Goal: Information Seeking & Learning: Compare options

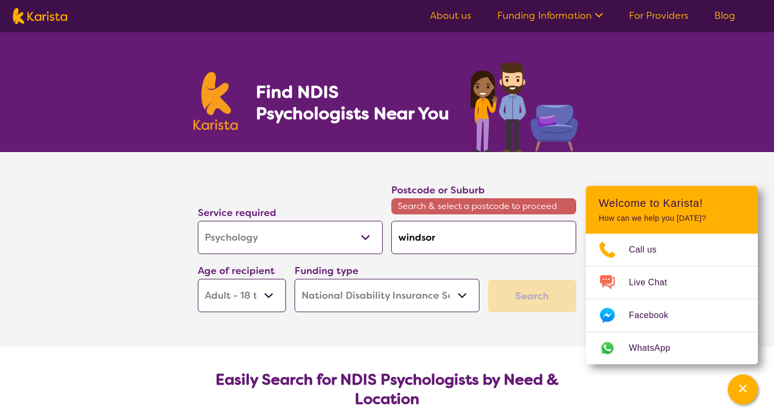
select select "Psychology"
select select "AD"
select select "NDIS"
select select "Psychology"
select select "AD"
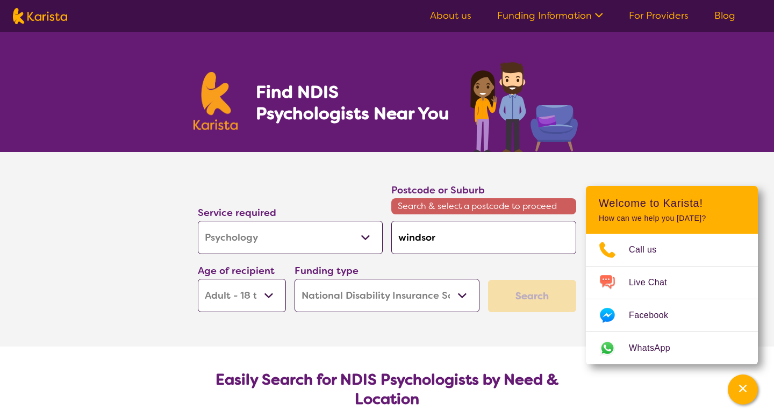
select select "NDIS"
drag, startPoint x: 444, startPoint y: 239, endPoint x: 381, endPoint y: 237, distance: 63.5
click at [381, 237] on div "Service required Allied Health Assistant Assessment ([MEDICAL_DATA] or [MEDICAL…" at bounding box center [387, 247] width 387 height 139
type input "3"
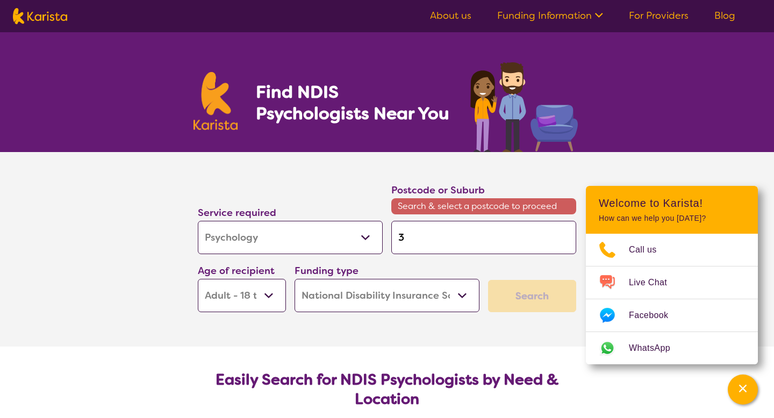
type input "30"
type input "303"
type input "3035"
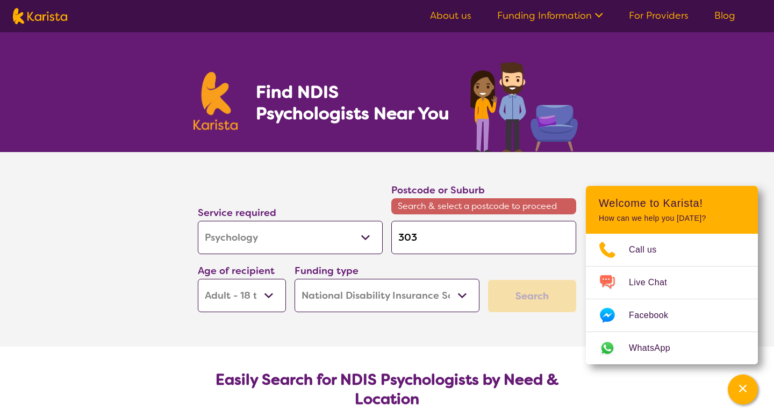
type input "3035"
type input "303"
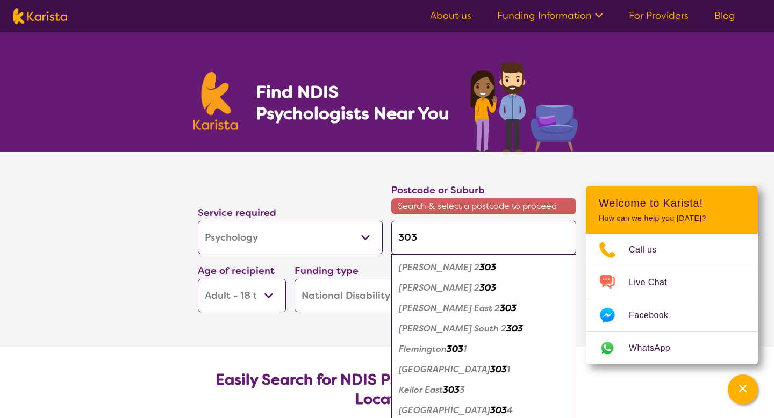
type input "3035"
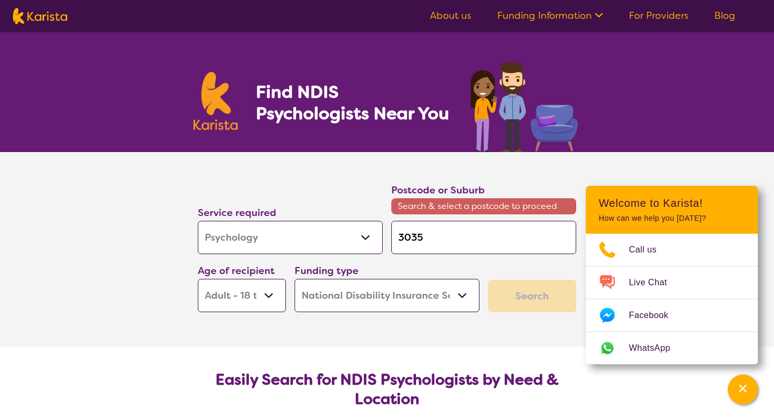
click at [483, 252] on input "3035" at bounding box center [483, 237] width 185 height 33
click at [541, 300] on div "Search" at bounding box center [532, 296] width 88 height 32
click at [417, 294] on select "Home Care Package (HCP) National Disability Insurance Scheme (NDIS) I don't know" at bounding box center [387, 295] width 185 height 33
click at [295, 279] on select "Home Care Package (HCP) National Disability Insurance Scheme (NDIS) I don't know" at bounding box center [387, 295] width 185 height 33
click at [354, 238] on select "Allied Health Assistant Assessment ([MEDICAL_DATA] or [MEDICAL_DATA]) Behaviour…" at bounding box center [290, 237] width 185 height 33
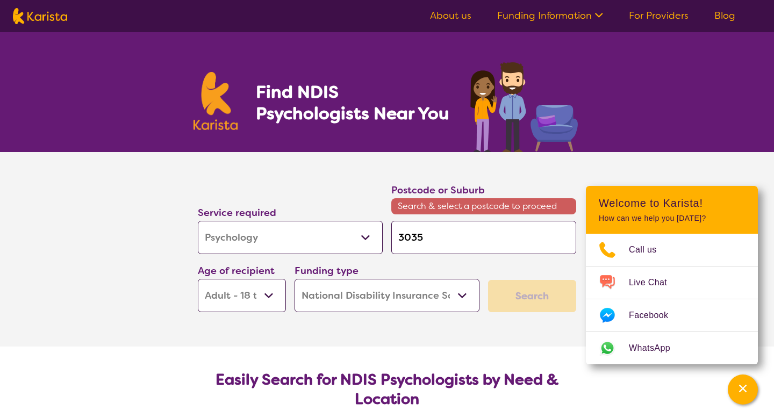
click at [198, 221] on select "Allied Health Assistant Assessment ([MEDICAL_DATA] or [MEDICAL_DATA]) Behaviour…" at bounding box center [290, 237] width 185 height 33
click at [524, 245] on input "3035" at bounding box center [483, 237] width 185 height 33
type input "303"
type input "30"
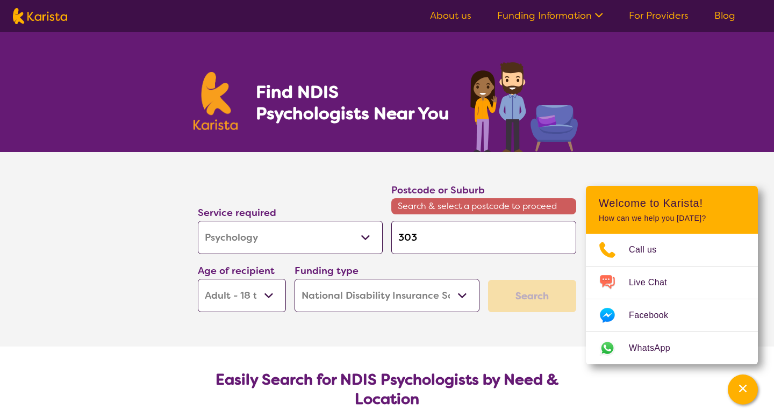
type input "30"
type input "3"
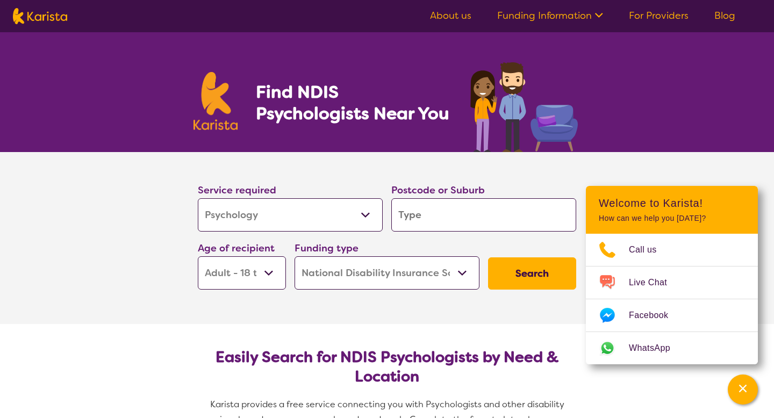
type input "w"
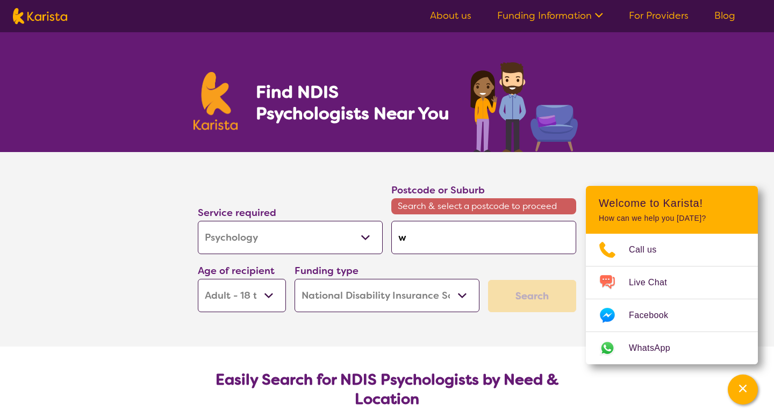
type input "wi"
type input "win"
type input "wind"
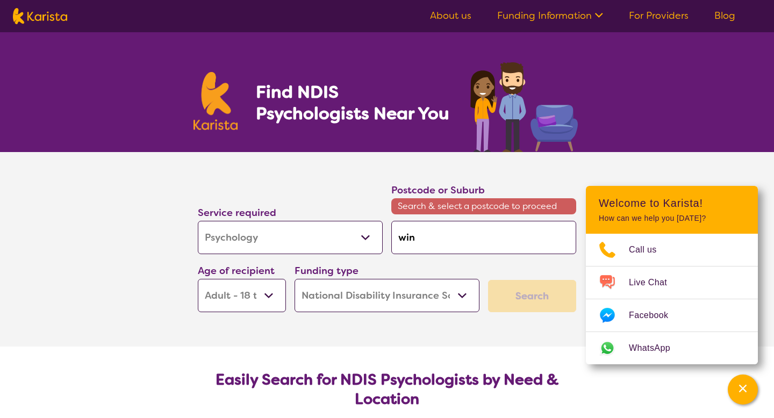
type input "wind"
type input "winds"
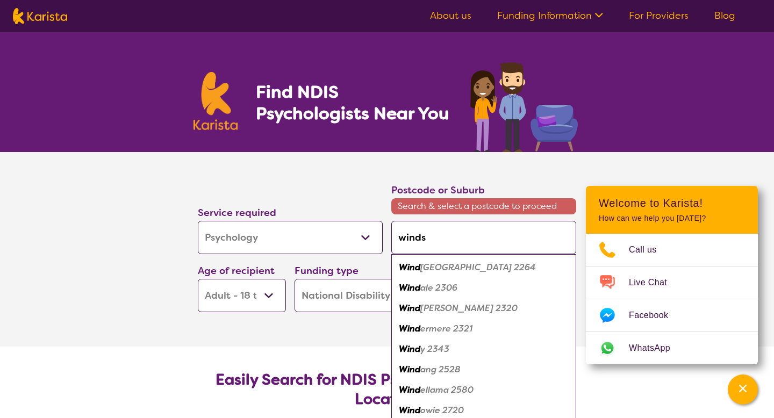
type input "windso"
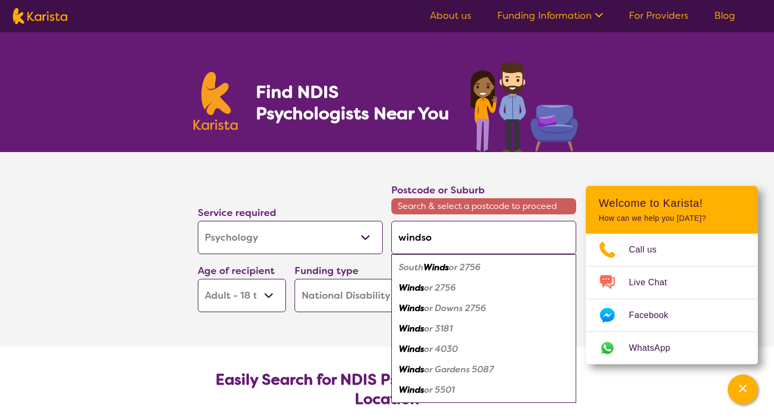
type input "windsor"
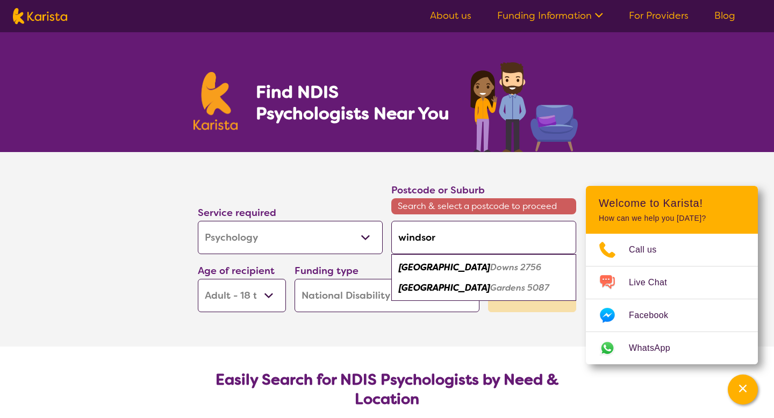
type input "windsor 3"
type input "windsor 30"
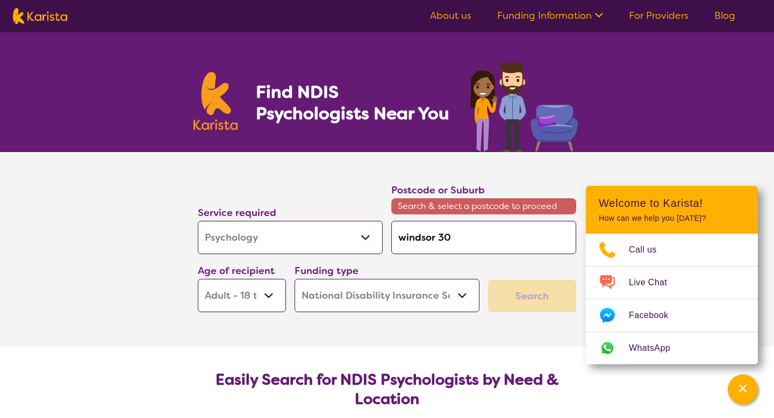
type input "windsor 303"
type input "windsor 3035"
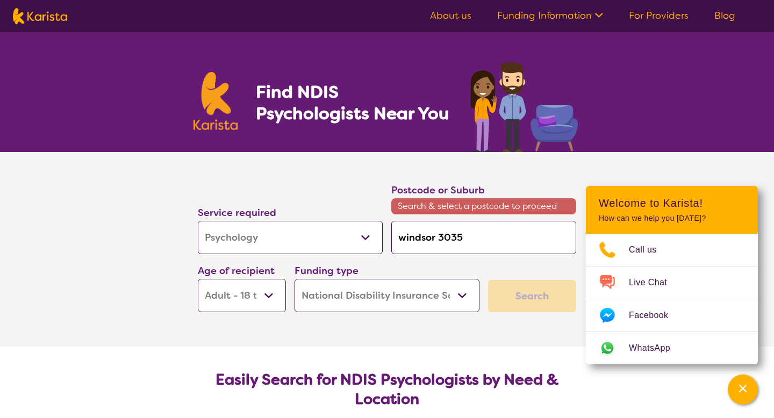
click at [523, 199] on span "Search & select a postcode to proceed" at bounding box center [483, 206] width 185 height 16
drag, startPoint x: 492, startPoint y: 235, endPoint x: 393, endPoint y: 230, distance: 98.5
click at [393, 230] on input "windsor 3035" at bounding box center [483, 237] width 185 height 33
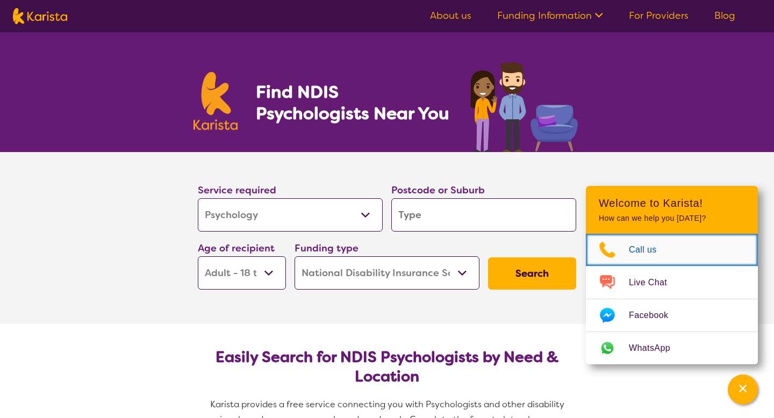
click at [647, 252] on span "Call us" at bounding box center [649, 250] width 41 height 16
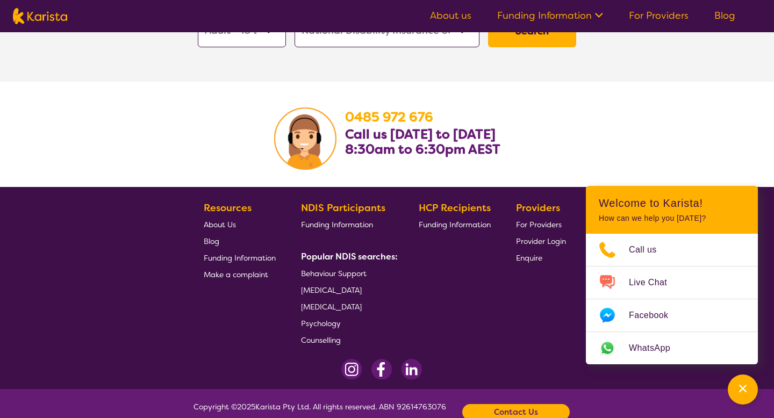
scroll to position [1799, 0]
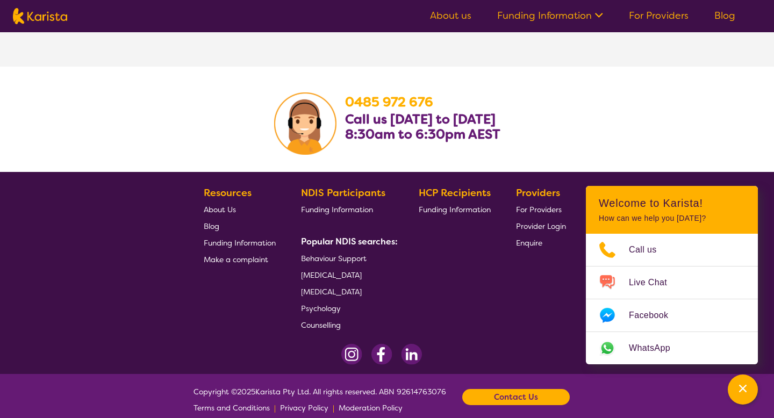
click at [527, 392] on b "Contact Us" at bounding box center [516, 397] width 44 height 16
click at [614, 126] on section "[PHONE_NUMBER] Call us [DATE] to [DATE] 8:30am to 6:30pm AEST" at bounding box center [387, 119] width 774 height 105
click at [744, 172] on footer "Resources About Us Blog Funding Information Make a complaint NDIS Participants …" at bounding box center [387, 273] width 774 height 202
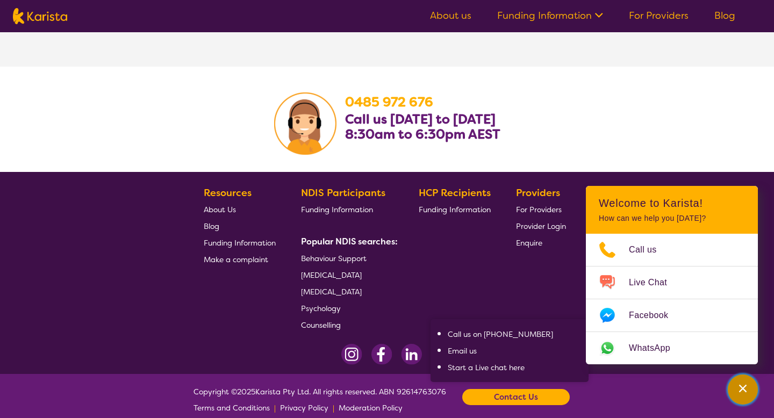
click at [749, 391] on div "Channel Menu" at bounding box center [743, 390] width 22 height 24
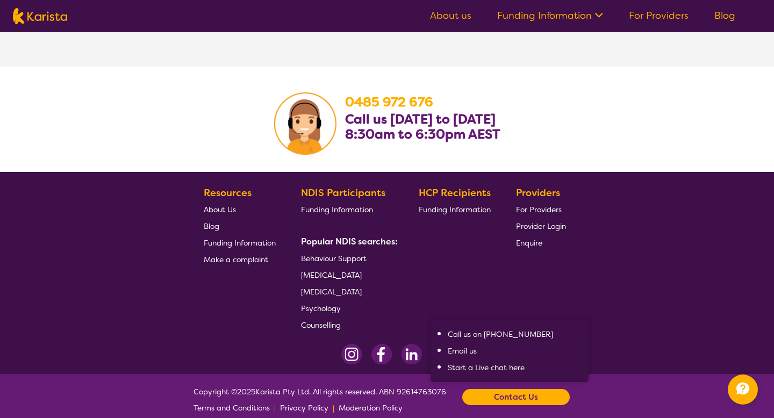
click at [543, 289] on div "Providers For Providers Provider Login Enquire" at bounding box center [543, 259] width 54 height 148
click at [659, 272] on footer "Resources About Us Blog Funding Information Make a complaint NDIS Participants …" at bounding box center [387, 273] width 774 height 202
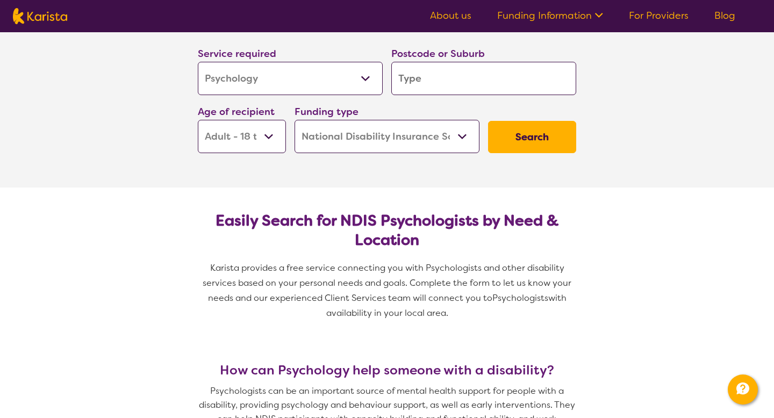
scroll to position [0, 0]
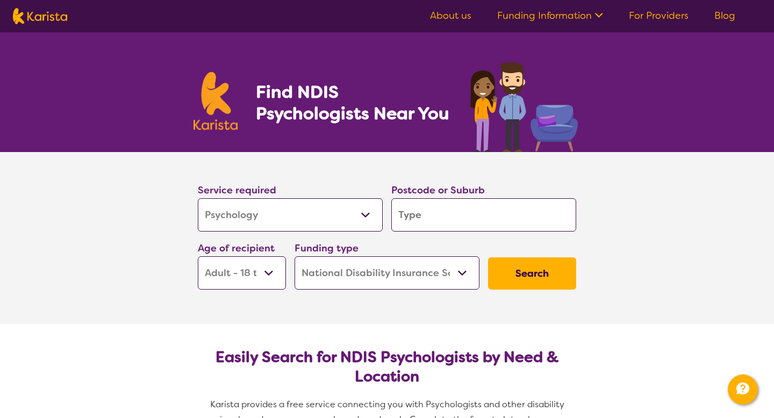
click at [429, 225] on input "search" at bounding box center [483, 214] width 185 height 33
type input "S"
type input "F"
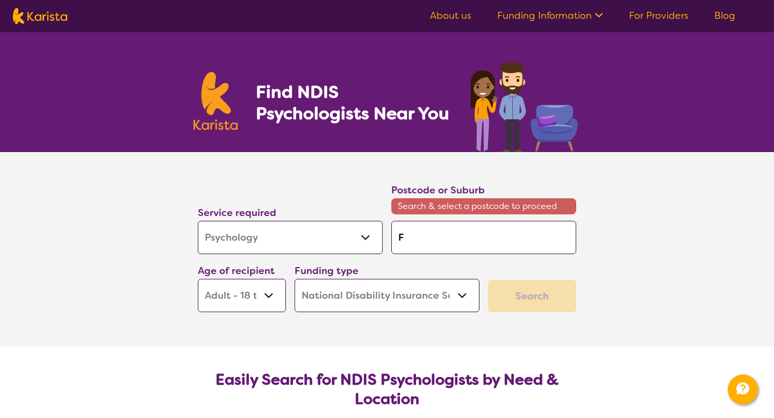
type input "Fy"
type input "Fyt"
type input "Fytz"
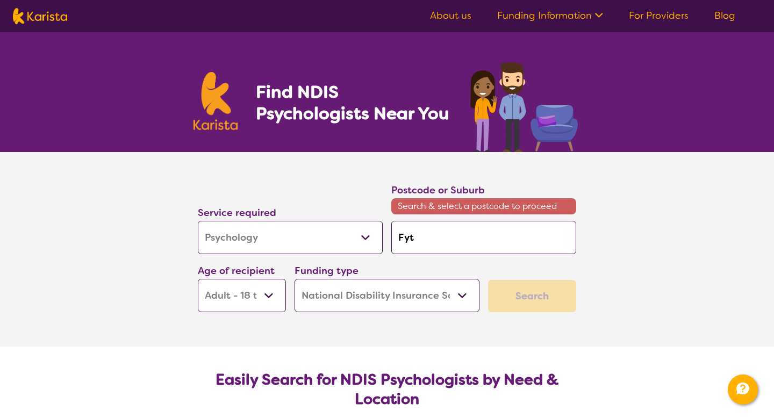
type input "Fytz"
type input "Fyt"
type input "Fy"
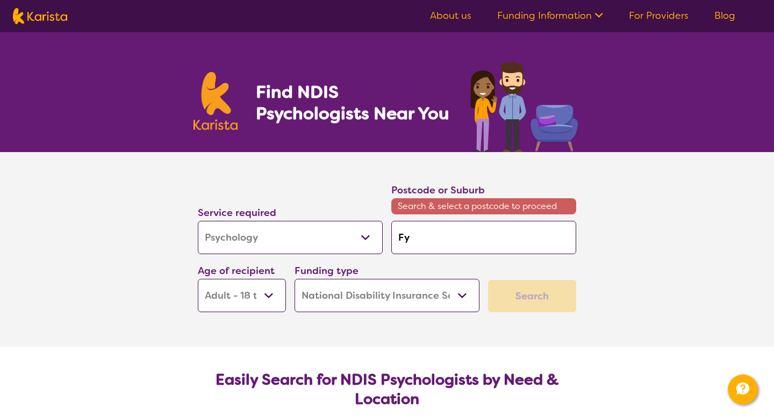
type input "F"
type input "Fi"
type input "Fit"
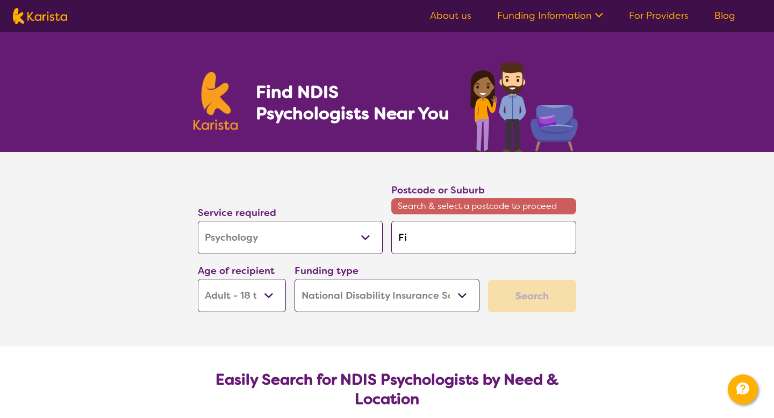
type input "Fit"
type input "Fitz"
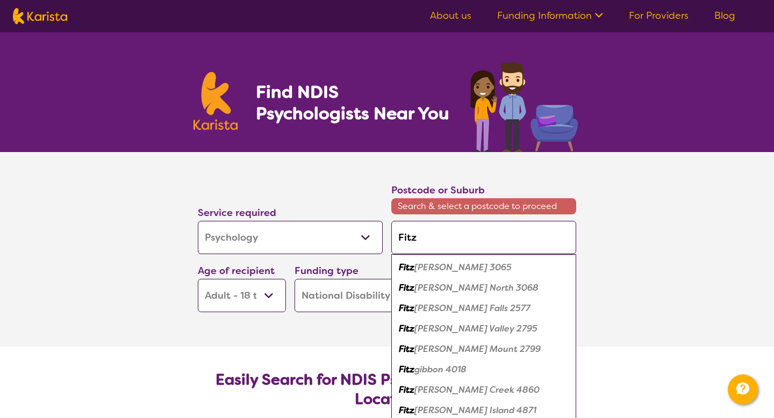
click at [440, 267] on em "[PERSON_NAME] 3065" at bounding box center [462, 267] width 97 height 11
type input "3065"
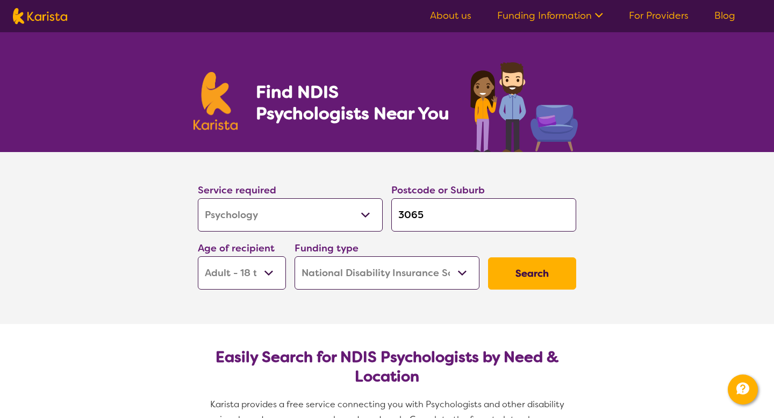
click at [528, 275] on button "Search" at bounding box center [532, 273] width 88 height 32
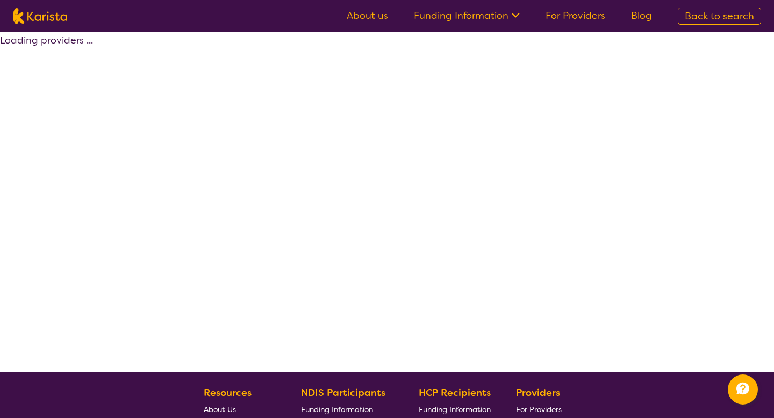
select select "by_score"
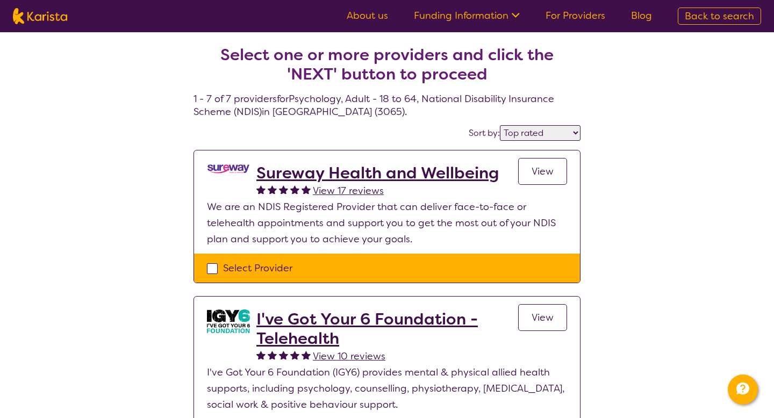
click at [418, 173] on h2 "Sureway Health and Wellbeing" at bounding box center [377, 172] width 242 height 19
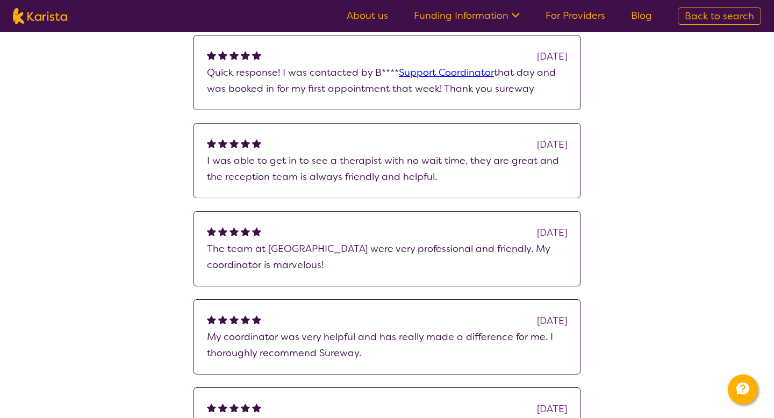
scroll to position [897, 0]
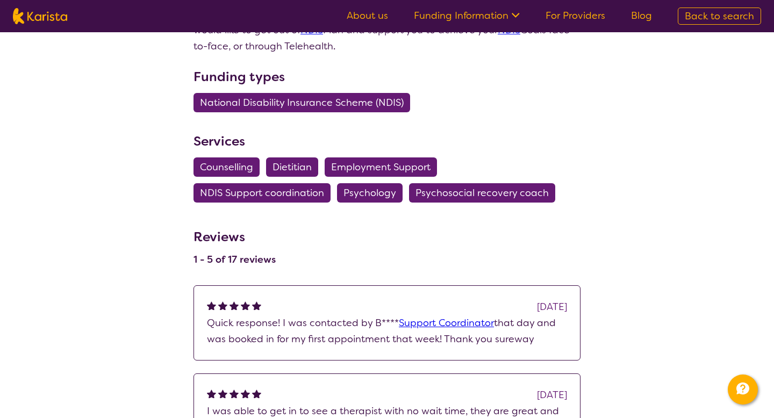
click at [364, 199] on span "Psychology" at bounding box center [369, 192] width 53 height 19
select select "Psychology"
select select "AD"
select select "NDIS"
select select "Psychology"
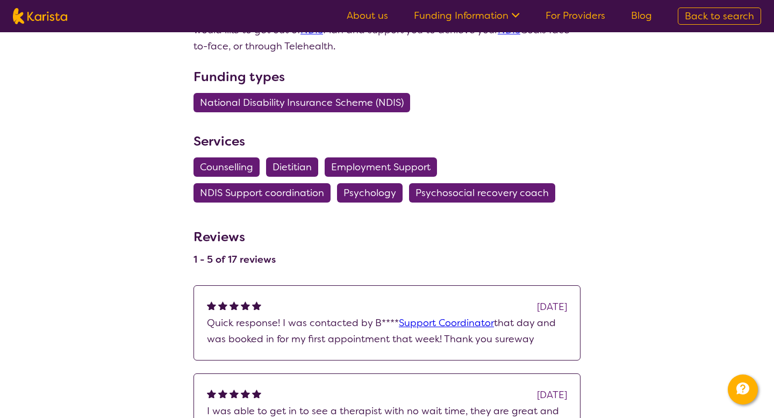
select select "AD"
select select "NDIS"
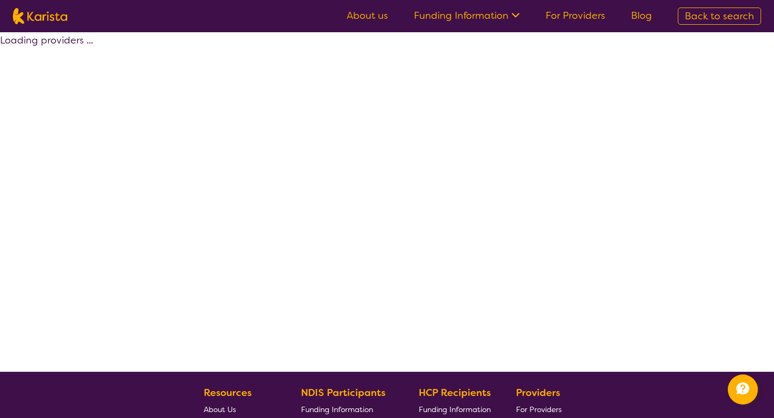
select select "by_score"
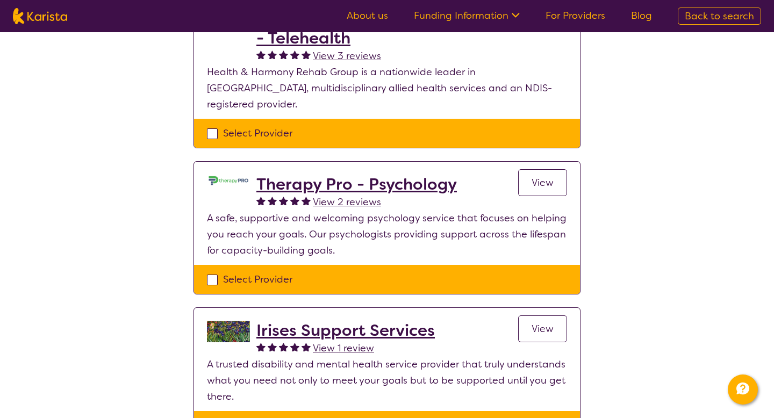
scroll to position [603, 0]
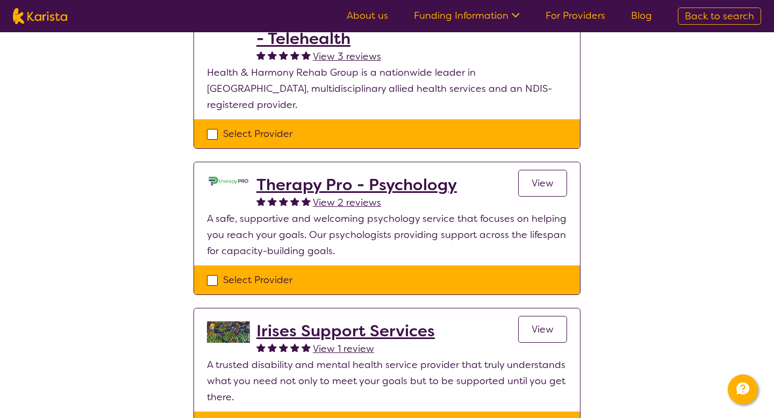
click at [308, 175] on h2 "Therapy Pro - Psychology" at bounding box center [356, 184] width 201 height 19
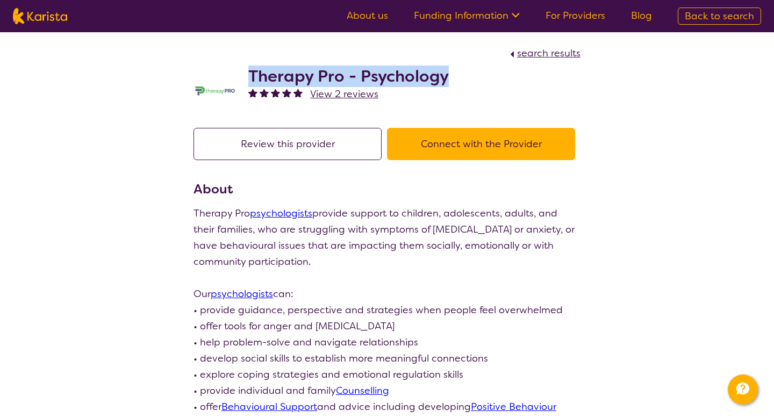
drag, startPoint x: 456, startPoint y: 77, endPoint x: 249, endPoint y: 72, distance: 207.5
click at [249, 72] on div "Therapy Pro - Psychology View 2 reviews" at bounding box center [387, 88] width 387 height 54
copy h2 "Therapy Pro - Psychology"
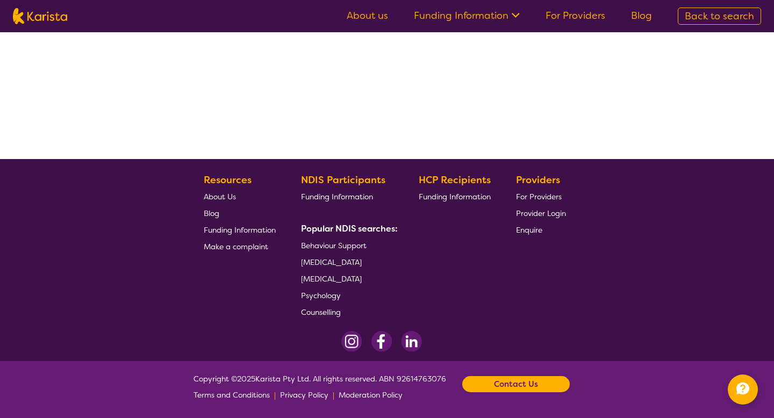
select select "by_score"
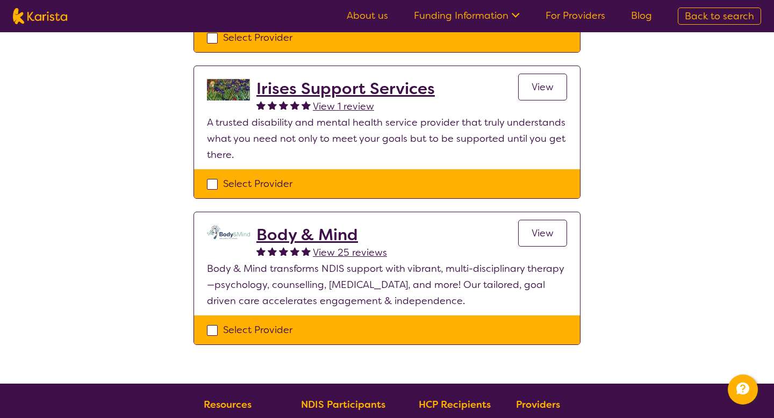
scroll to position [850, 0]
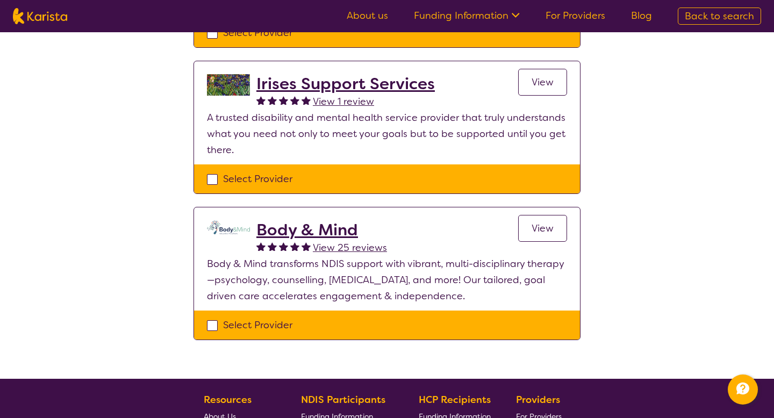
click at [310, 220] on h2 "Body & Mind" at bounding box center [321, 229] width 131 height 19
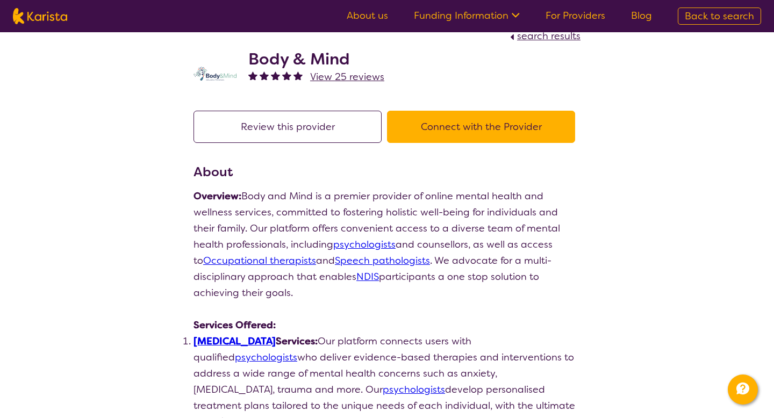
scroll to position [21, 0]
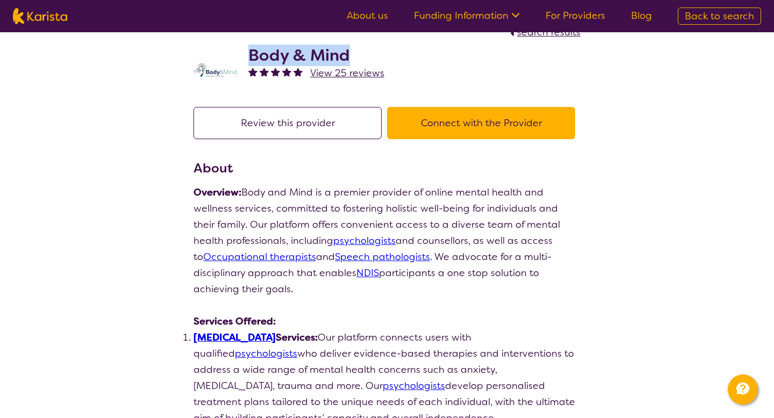
drag, startPoint x: 353, startPoint y: 58, endPoint x: 249, endPoint y: 43, distance: 104.8
click at [249, 43] on div "Body & Mind View 25 reviews" at bounding box center [387, 67] width 387 height 54
copy h2 "Body & Mind"
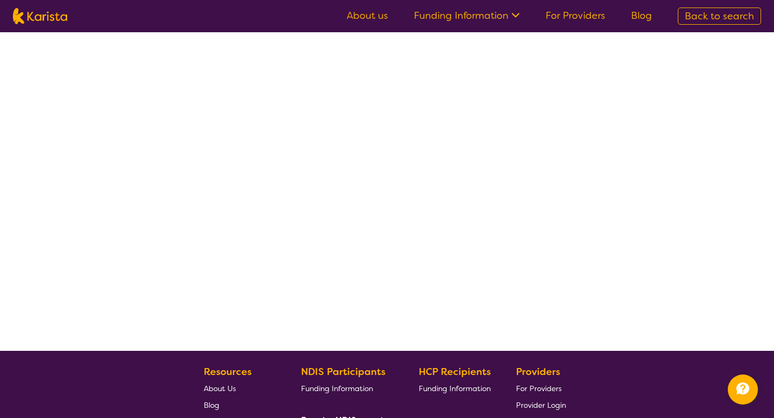
scroll to position [214, 0]
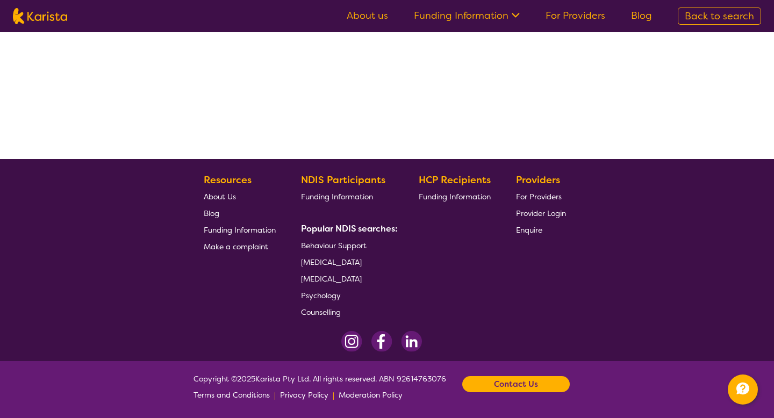
select select "by_score"
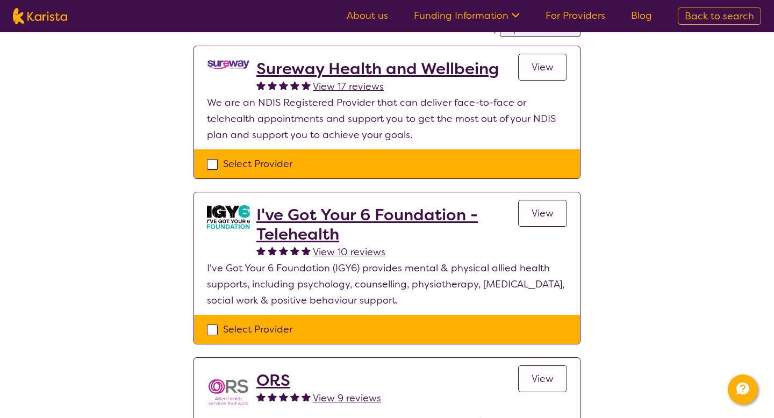
scroll to position [0, 0]
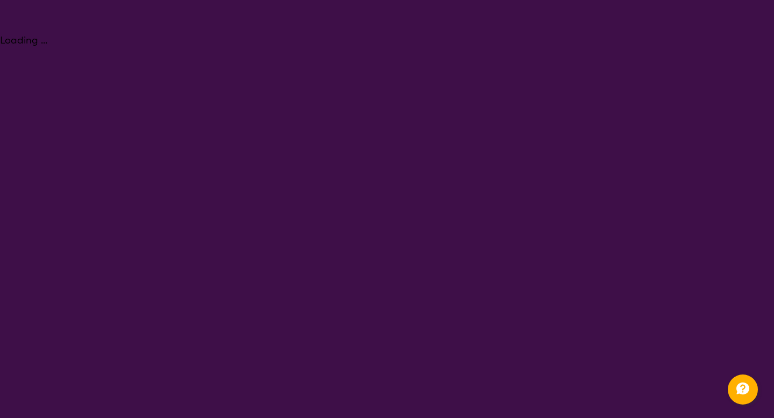
select select "Psychology"
select select "AD"
select select "NDIS"
select select "Psychology"
select select "AD"
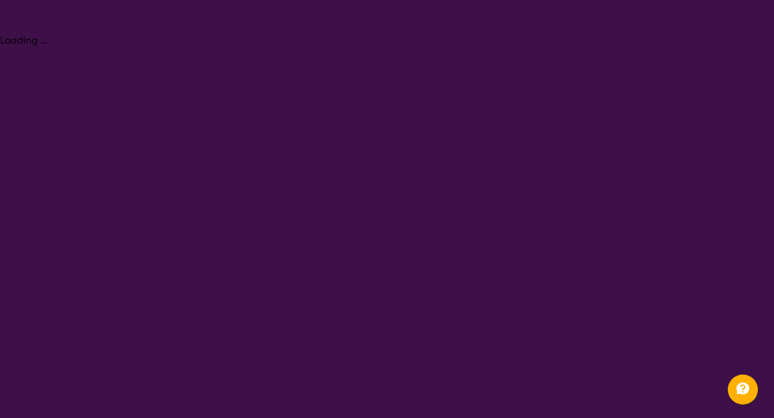
select select "NDIS"
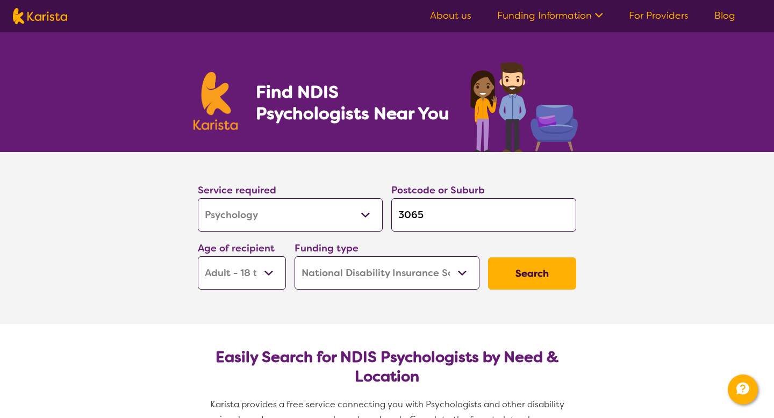
click at [365, 214] on select "Allied Health Assistant Assessment ([MEDICAL_DATA] or [MEDICAL_DATA]) Behaviour…" at bounding box center [290, 214] width 185 height 33
select select "Physiotherapy"
click at [198, 198] on select "Allied Health Assistant Assessment ([MEDICAL_DATA] or [MEDICAL_DATA]) Behaviour…" at bounding box center [290, 214] width 185 height 33
select select "Physiotherapy"
click at [444, 215] on input "3065" at bounding box center [483, 214] width 185 height 33
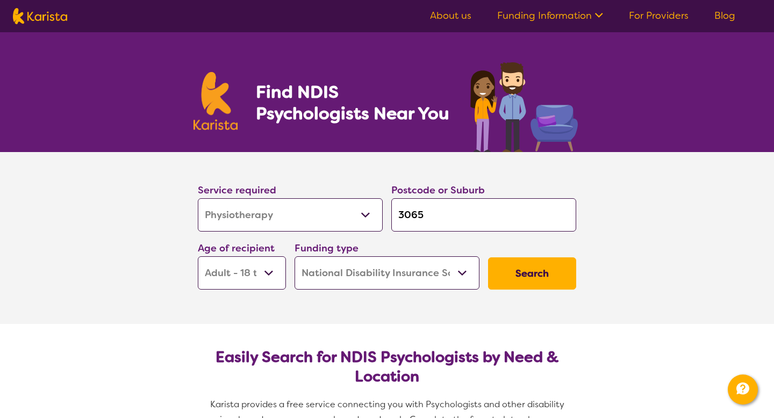
type input "306"
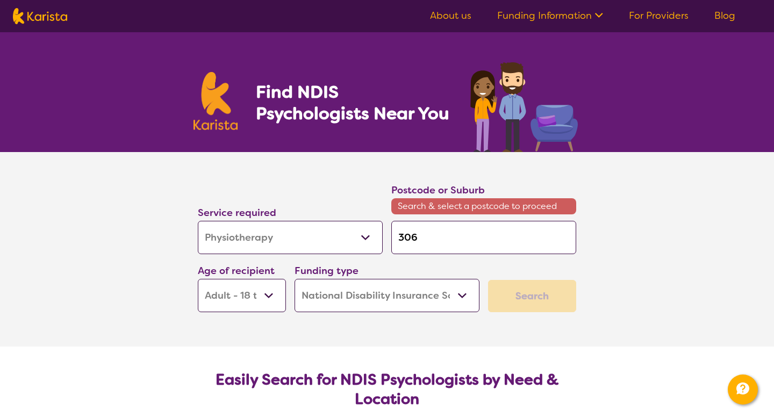
type input "30"
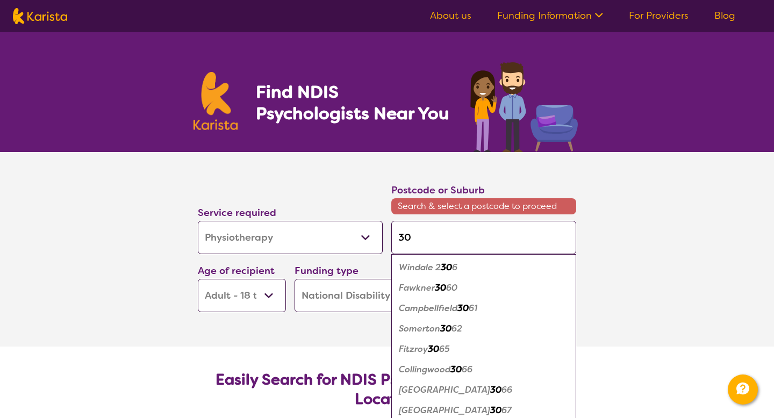
type input "303"
type input "3030"
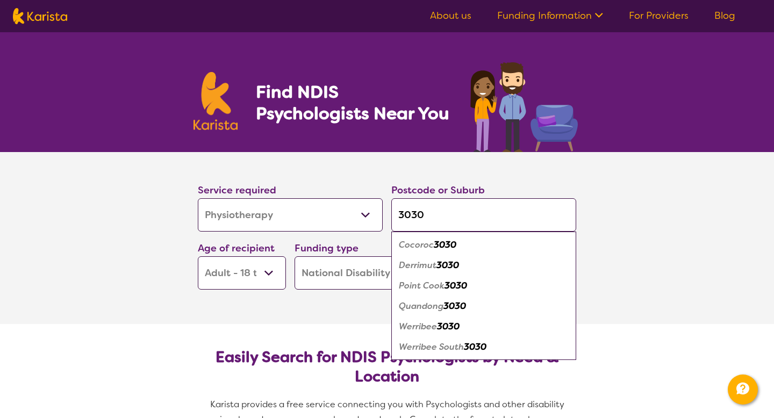
type input "3030"
click at [448, 327] on em "3030" at bounding box center [448, 326] width 23 height 11
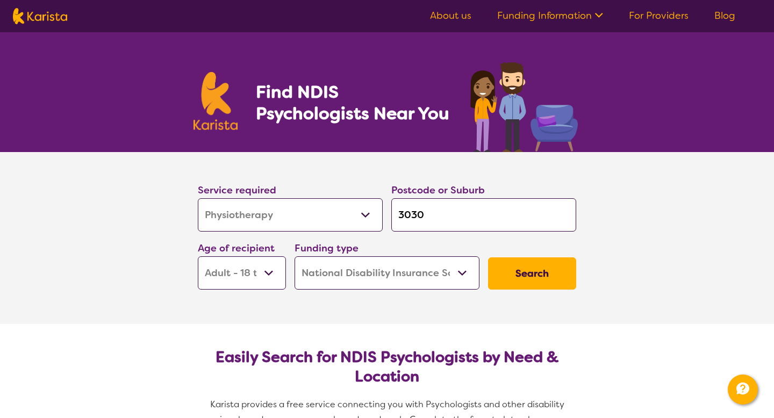
click at [512, 273] on button "Search" at bounding box center [532, 273] width 88 height 32
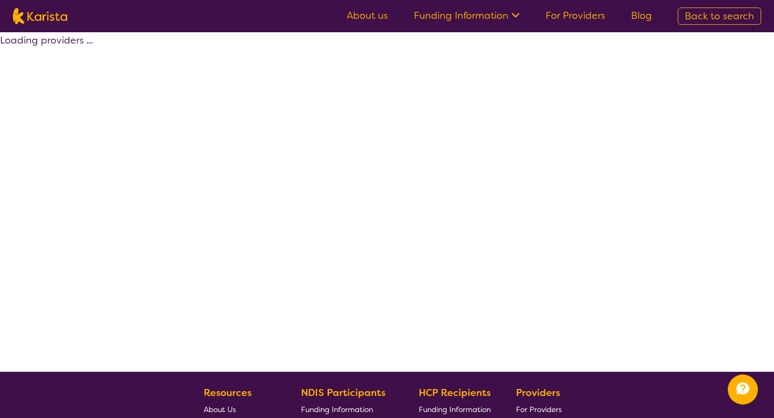
select select "by_score"
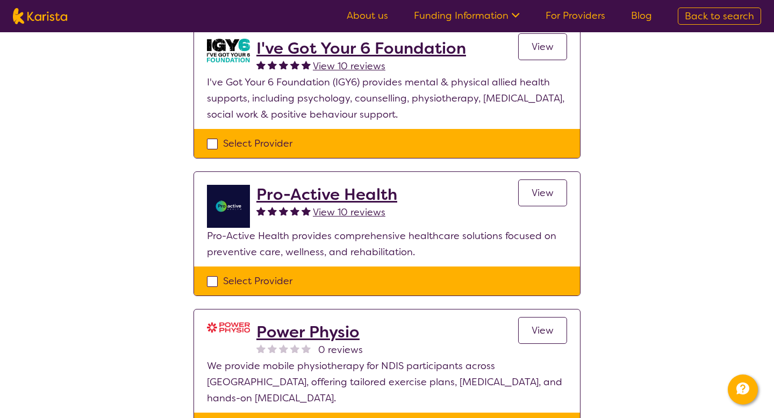
scroll to position [126, 0]
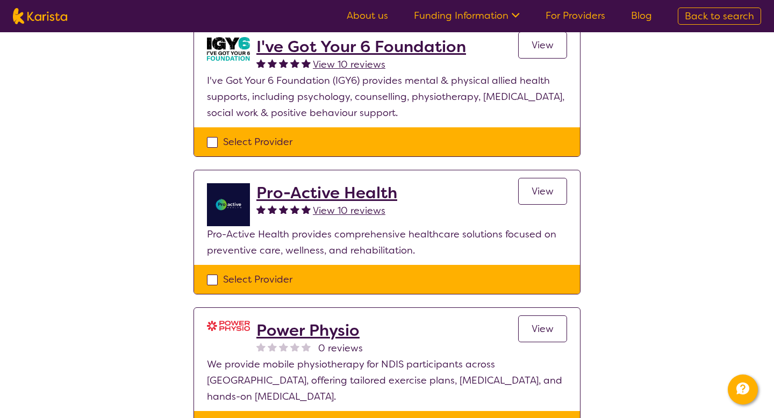
click at [336, 194] on h2 "Pro-Active Health" at bounding box center [326, 192] width 141 height 19
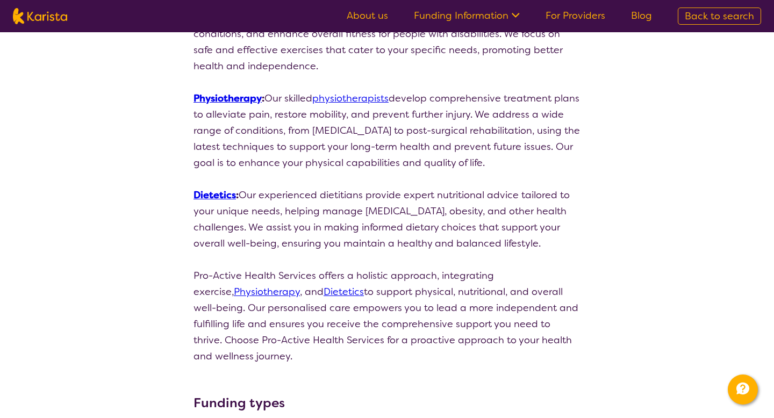
scroll to position [275, 0]
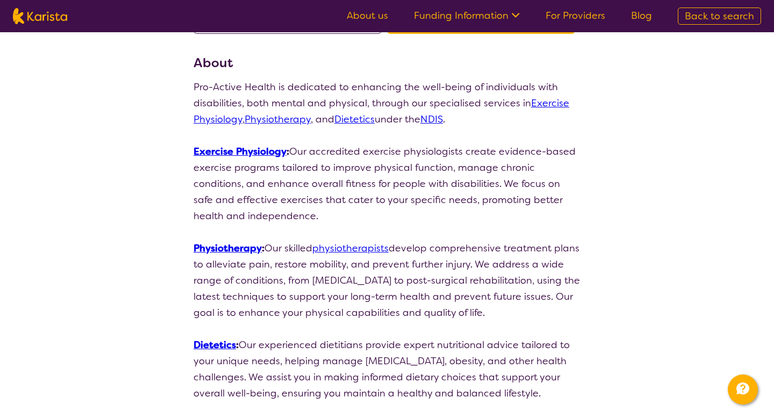
select select "by_score"
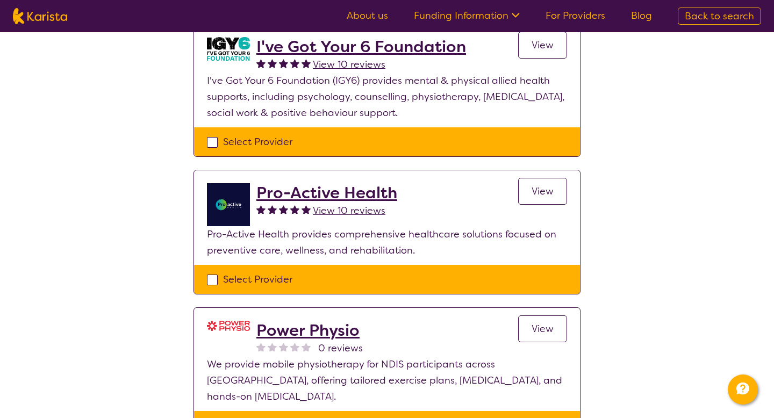
click at [304, 334] on h2 "Power Physio" at bounding box center [309, 330] width 106 height 19
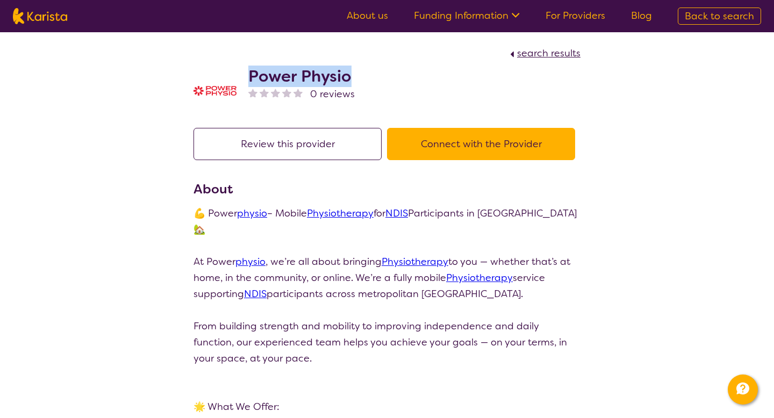
drag, startPoint x: 366, startPoint y: 71, endPoint x: 244, endPoint y: 73, distance: 122.0
click at [244, 73] on div "Power Physio 0 reviews" at bounding box center [387, 88] width 387 height 54
copy h2 "Power Physio"
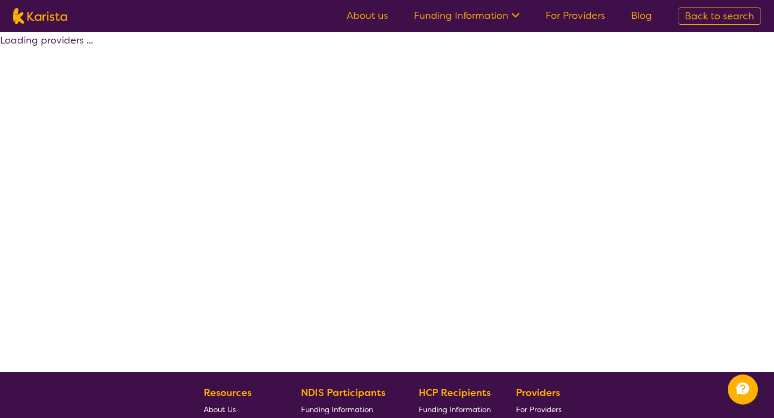
scroll to position [126, 0]
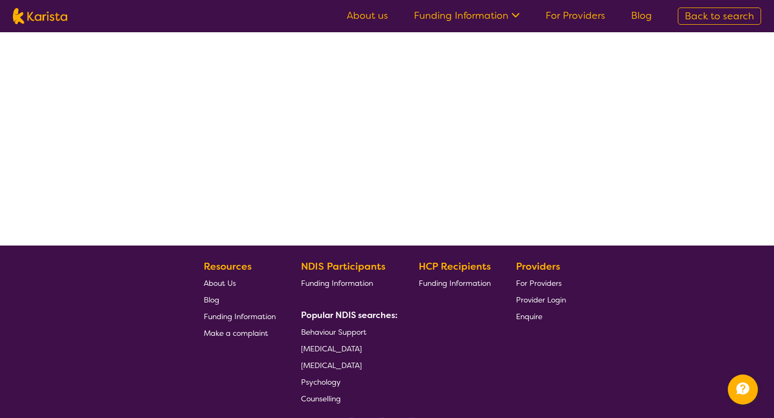
select select "by_score"
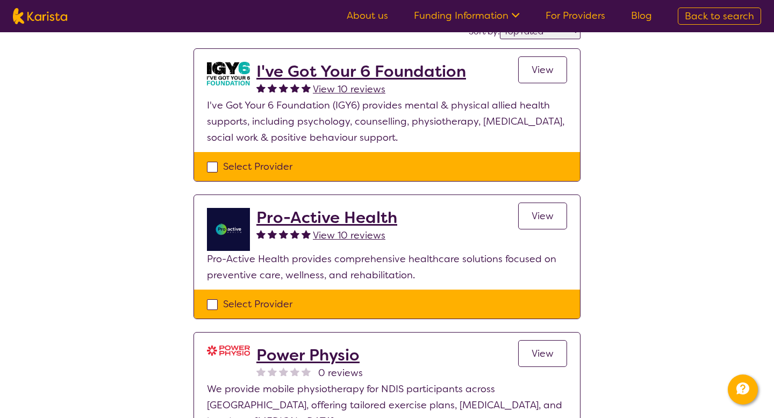
scroll to position [0, 0]
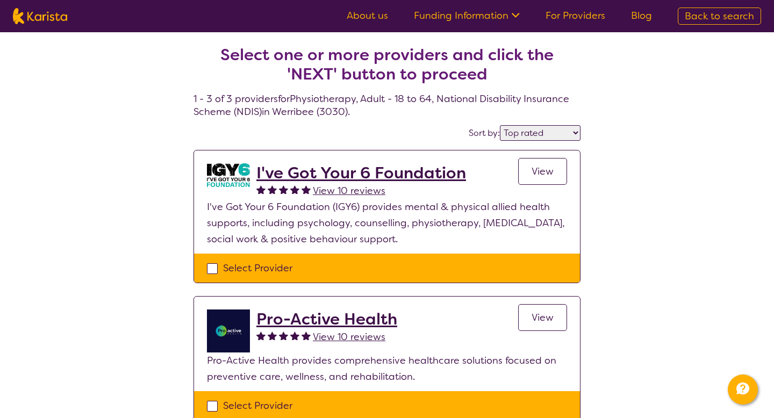
click at [342, 174] on h2 "I've Got Your 6 Foundation" at bounding box center [361, 172] width 210 height 19
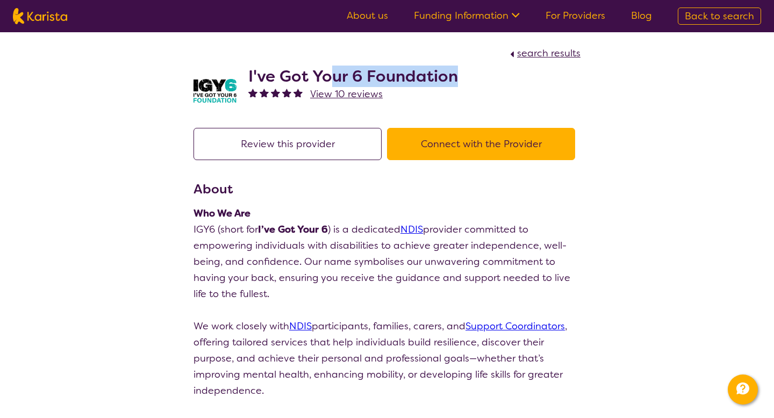
drag, startPoint x: 463, startPoint y: 75, endPoint x: 336, endPoint y: 73, distance: 126.9
click at [336, 73] on div "I've Got Your 6 Foundation View 10 reviews" at bounding box center [387, 88] width 387 height 54
drag, startPoint x: 336, startPoint y: 73, endPoint x: 281, endPoint y: 70, distance: 55.4
click at [281, 70] on h2 "I've Got Your 6 Foundation" at bounding box center [353, 76] width 210 height 19
drag, startPoint x: 250, startPoint y: 71, endPoint x: 463, endPoint y: 80, distance: 213.0
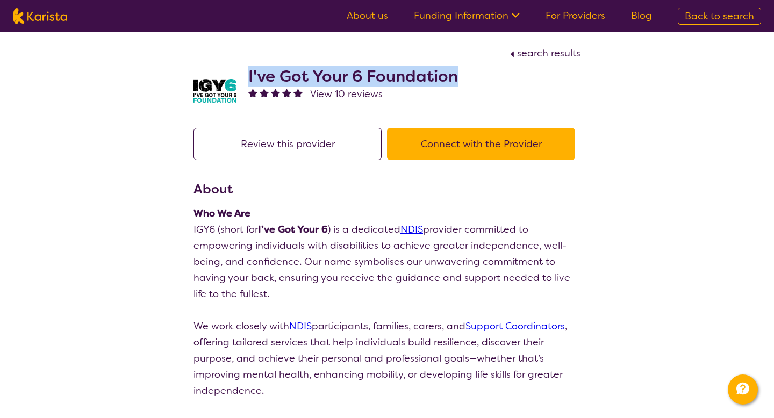
click at [463, 80] on div "I've Got Your 6 Foundation View 10 reviews" at bounding box center [387, 88] width 387 height 54
copy h2 "I've Got Your 6 Foundation"
